Goal: Navigation & Orientation: Find specific page/section

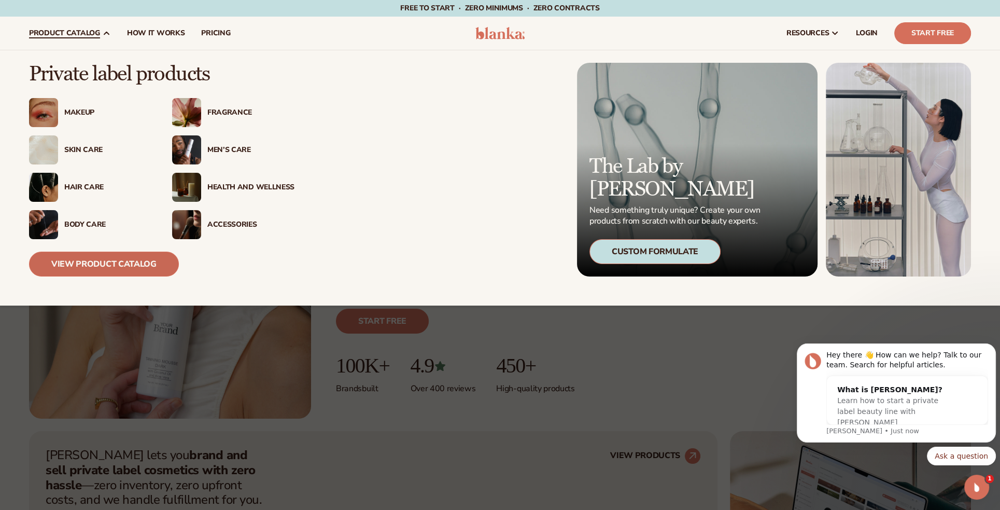
click at [95, 263] on link "View Product Catalog" at bounding box center [104, 263] width 150 height 25
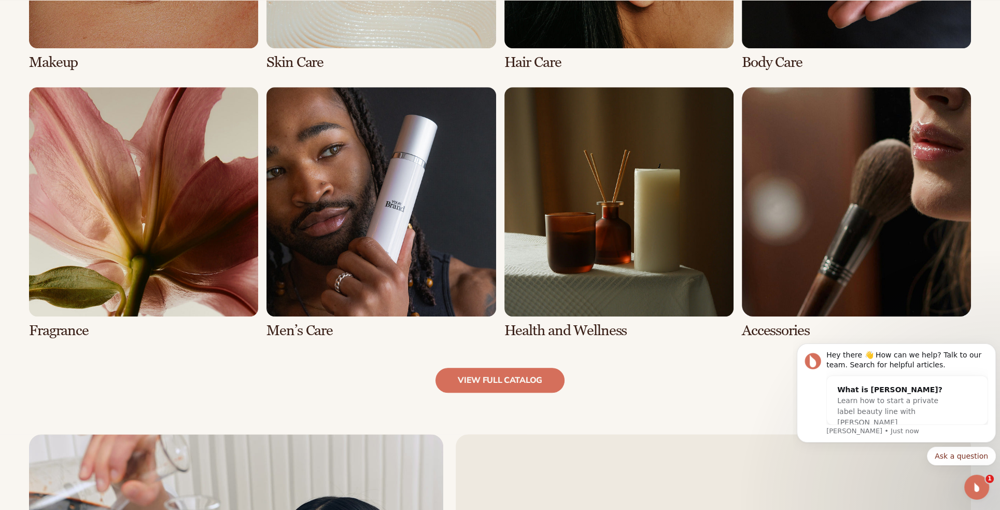
scroll to position [985, 0]
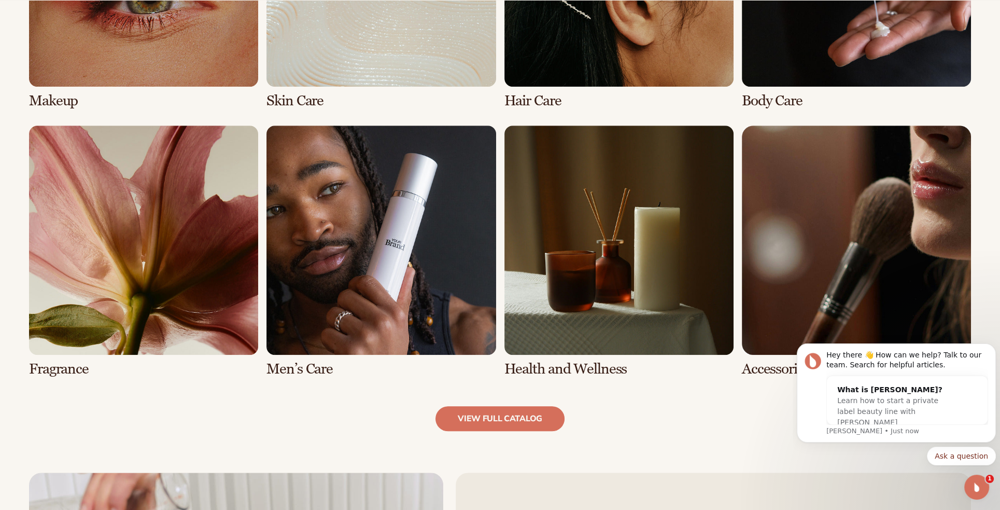
click at [627, 251] on link "7 / 8" at bounding box center [619, 250] width 229 height 251
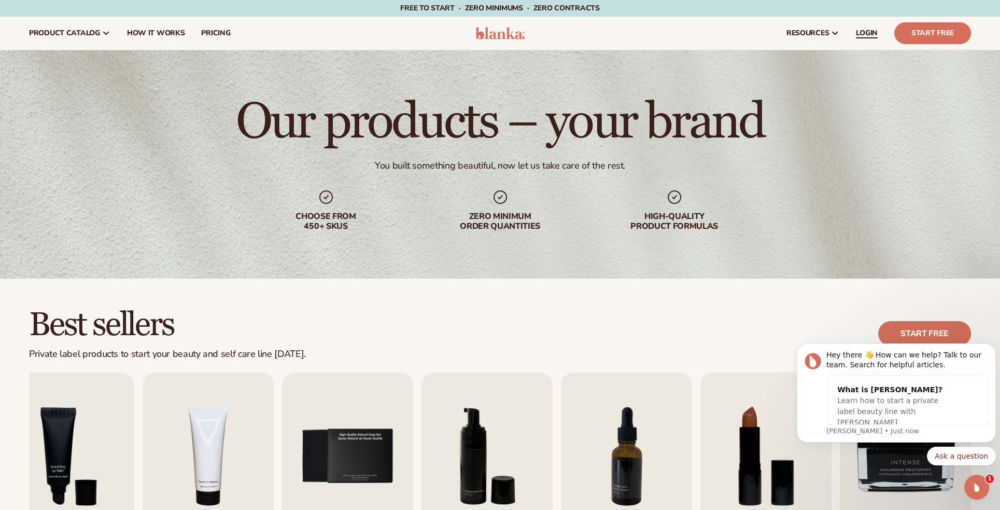
click at [873, 33] on span "LOGIN" at bounding box center [867, 33] width 22 height 8
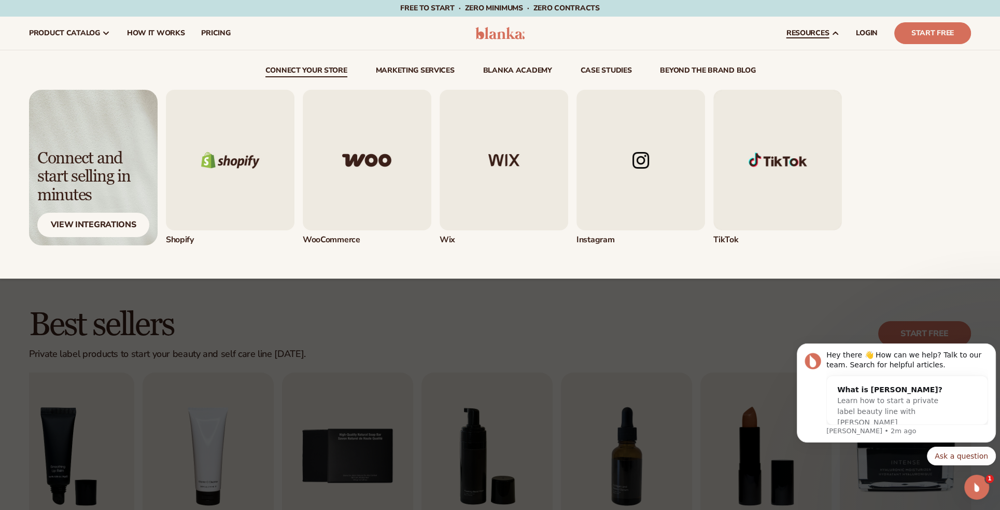
click at [253, 172] on img "1 / 5" at bounding box center [230, 160] width 129 height 141
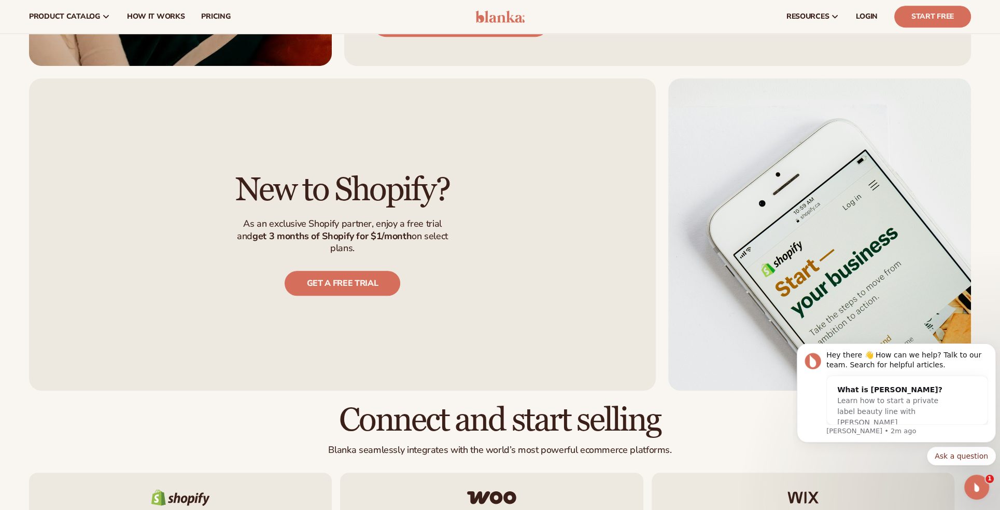
scroll to position [622, 0]
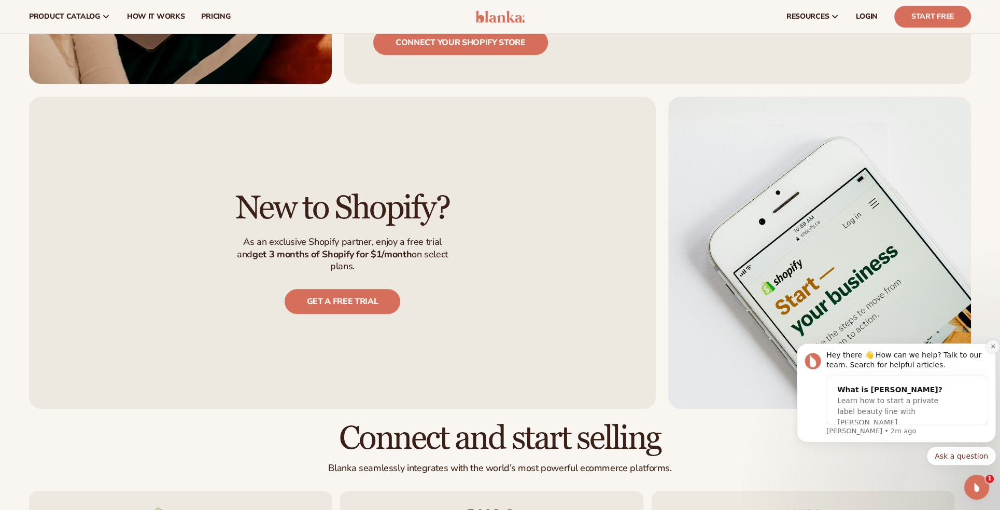
click at [992, 348] on icon "Dismiss notification" at bounding box center [993, 346] width 6 height 6
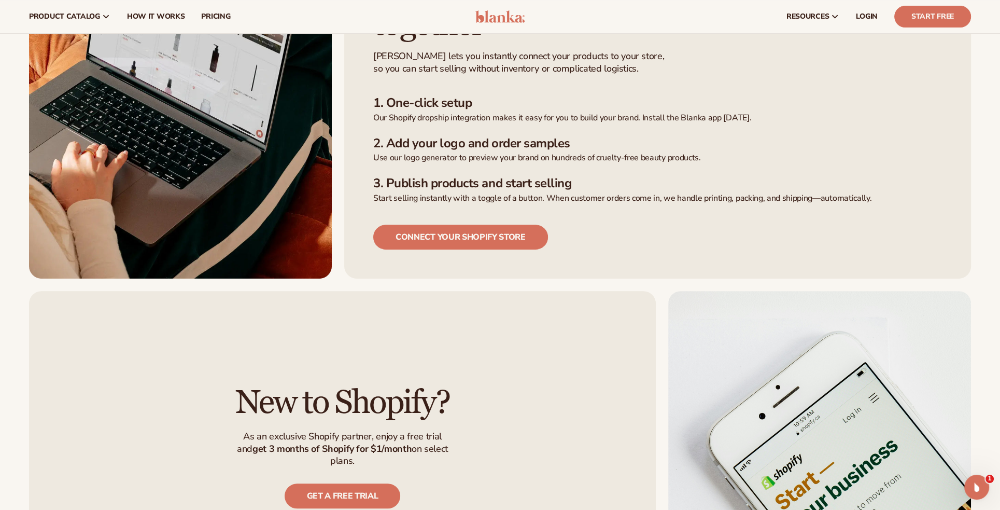
scroll to position [0, 0]
